Goal: Book appointment/travel/reservation

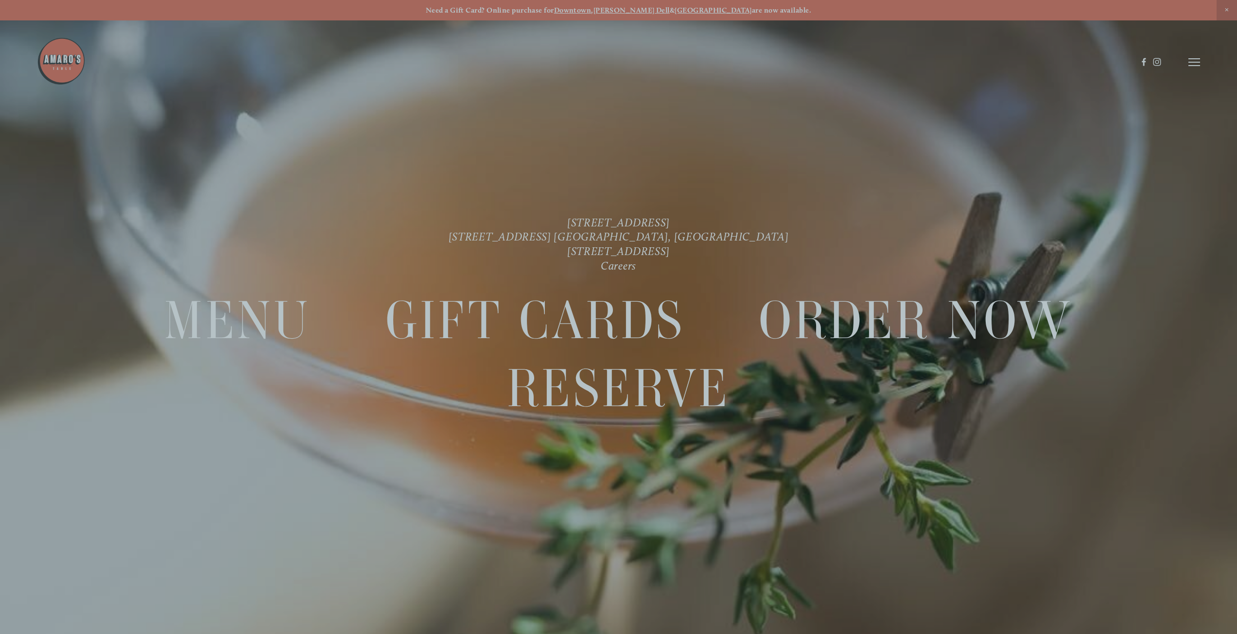
scroll to position [20, 0]
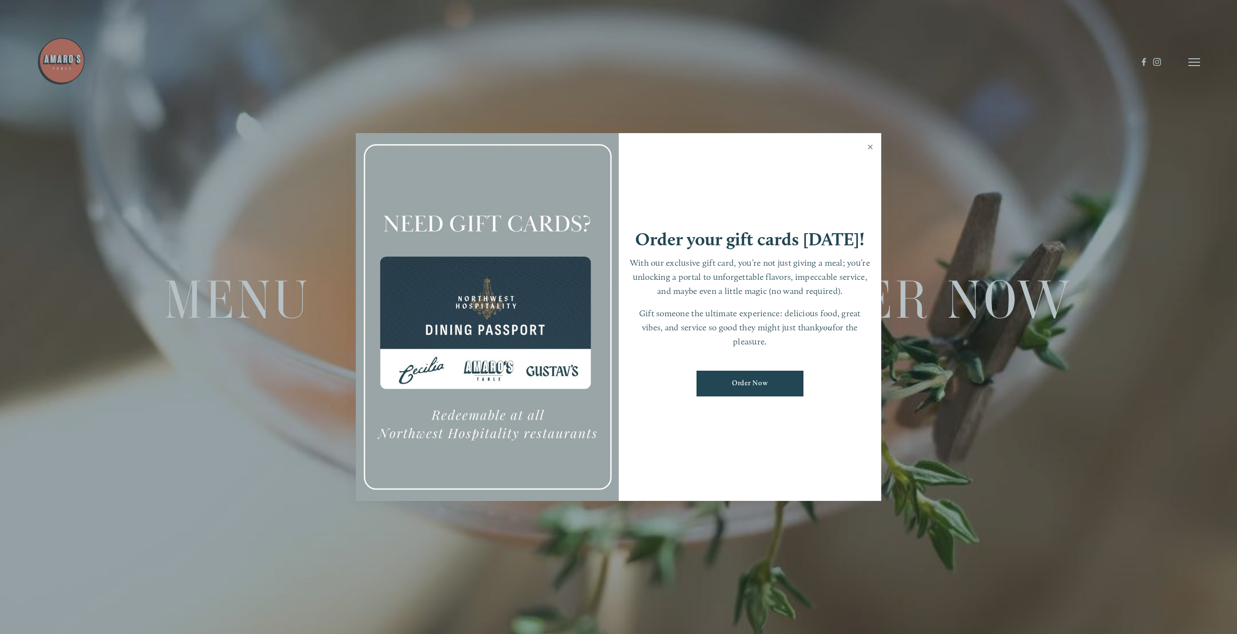
click at [870, 142] on link "Close" at bounding box center [870, 148] width 19 height 27
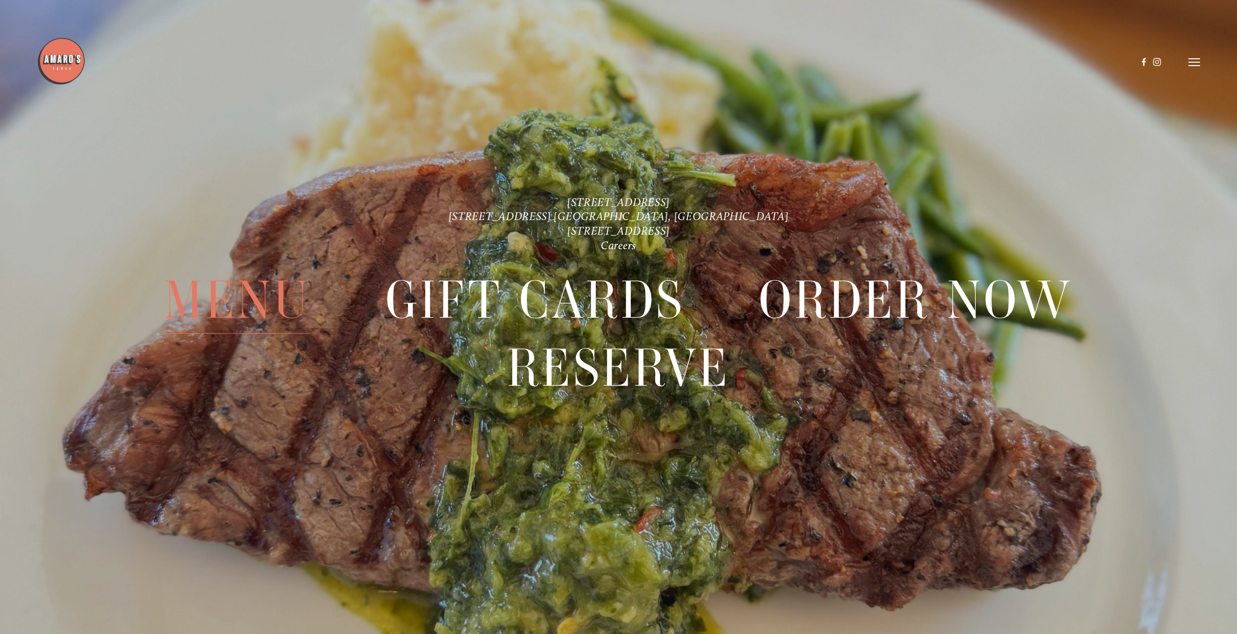
click at [279, 294] on span "Menu" at bounding box center [237, 300] width 147 height 68
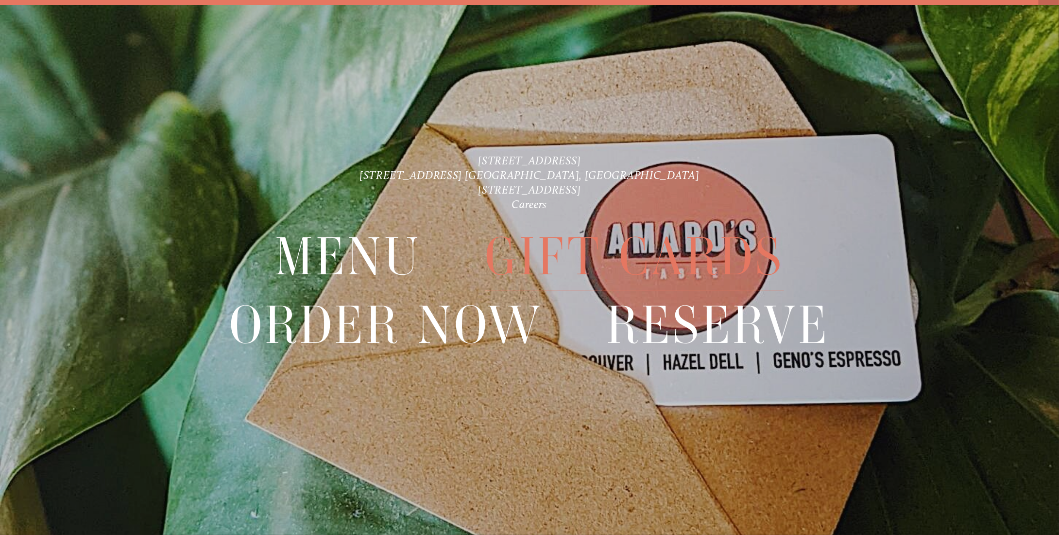
scroll to position [20, 0]
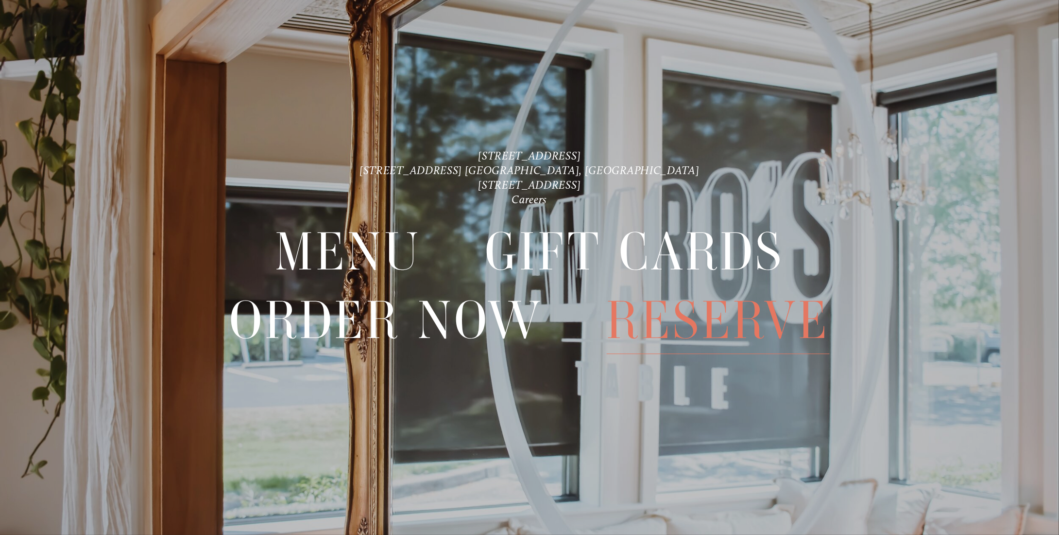
click at [643, 317] on span "Reserve" at bounding box center [718, 320] width 223 height 68
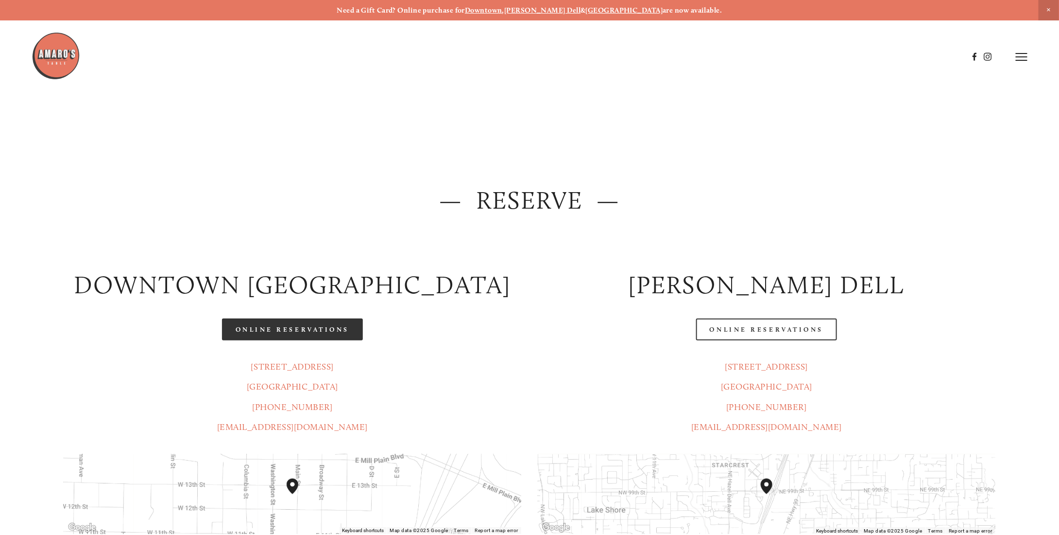
click at [320, 335] on link "Online Reservations" at bounding box center [292, 329] width 141 height 22
